Goal: Find specific page/section: Find specific page/section

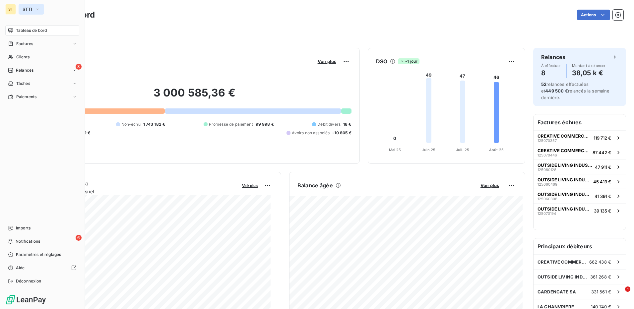
click at [38, 8] on icon "button" at bounding box center [37, 9] width 5 height 7
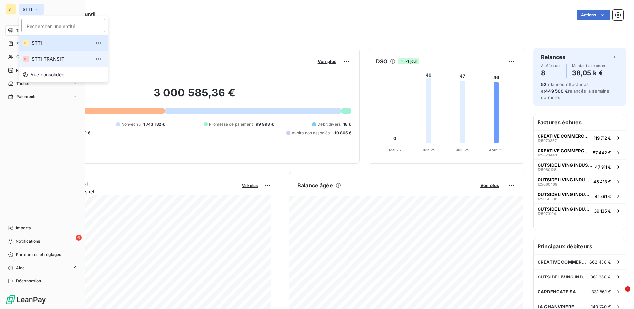
click at [41, 59] on span "STTI TRANSIT" at bounding box center [61, 59] width 59 height 7
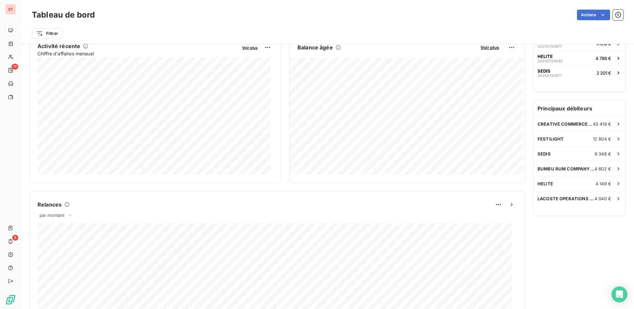
scroll to position [105, 0]
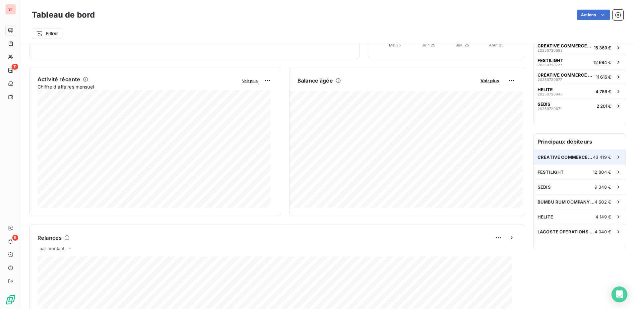
click at [593, 154] on span "43 419 €" at bounding box center [602, 156] width 18 height 5
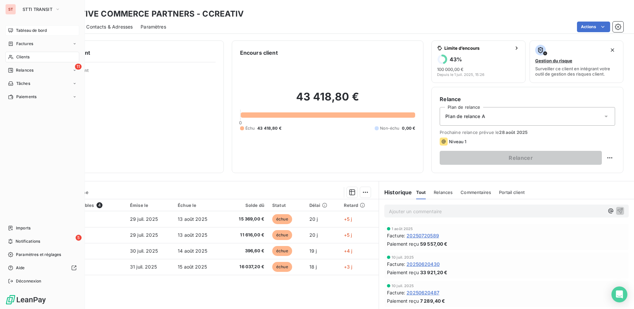
click at [39, 27] on div "Tableau de bord" at bounding box center [42, 30] width 74 height 11
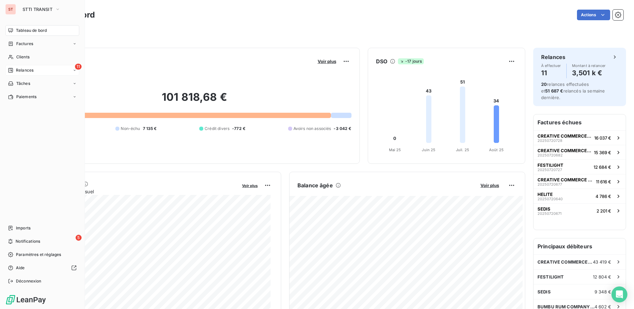
click at [30, 70] on span "Relances" at bounding box center [25, 70] width 18 height 6
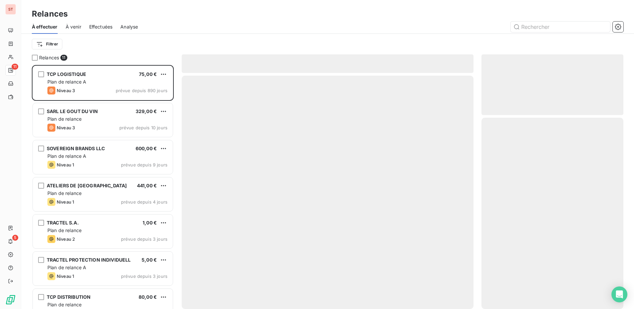
scroll to position [239, 137]
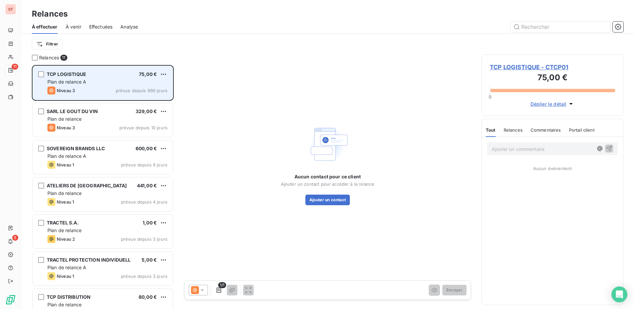
drag, startPoint x: 94, startPoint y: 80, endPoint x: 83, endPoint y: 88, distance: 14.5
click at [83, 88] on div "Niveau 3 prévue depuis 890 jours" at bounding box center [107, 90] width 120 height 8
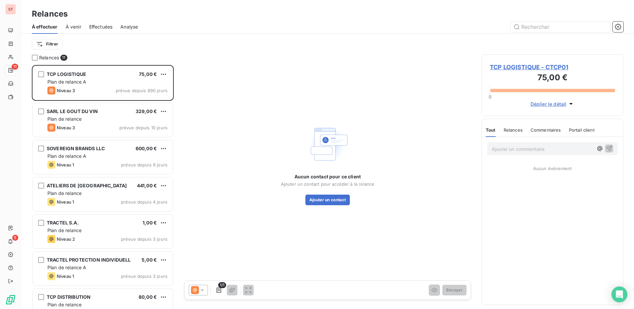
click at [203, 288] on icon at bounding box center [202, 290] width 7 height 7
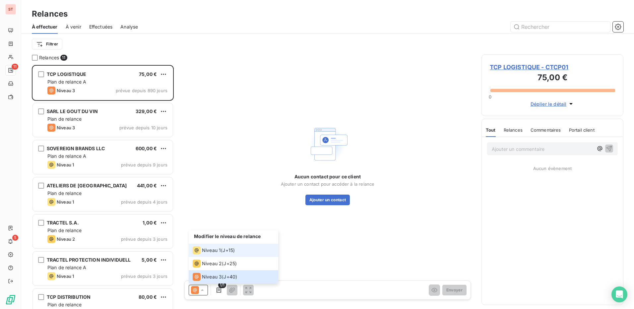
click at [214, 252] on span "Niveau 1" at bounding box center [211, 250] width 19 height 7
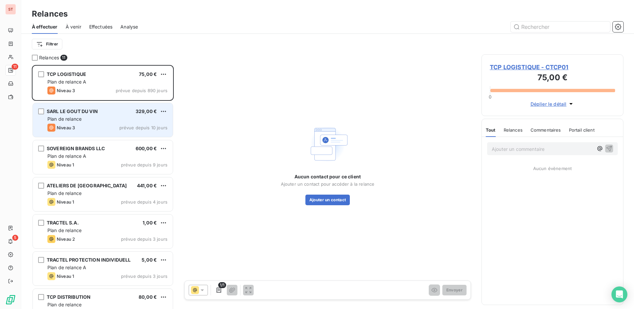
click at [101, 121] on div "Plan de relance" at bounding box center [107, 119] width 120 height 7
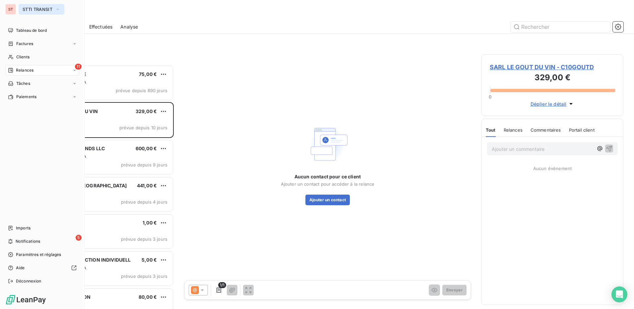
click at [51, 9] on span "STTI TRANSIT" at bounding box center [38, 9] width 30 height 5
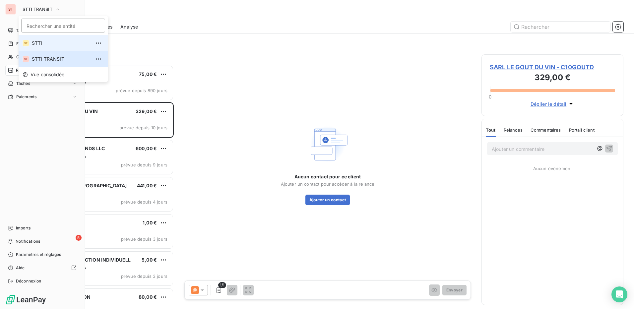
click at [38, 44] on span "STTI" at bounding box center [61, 43] width 59 height 7
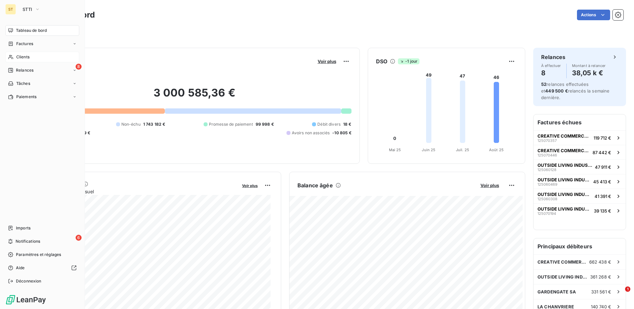
click at [17, 56] on span "Clients" at bounding box center [22, 57] width 13 height 6
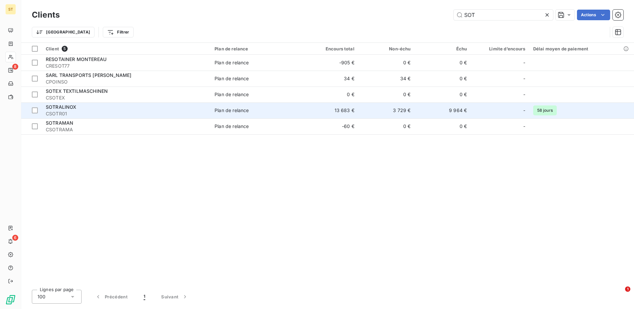
type input "SOT"
click at [99, 114] on span "CSOTR01" at bounding box center [126, 113] width 161 height 7
